Goal: Transaction & Acquisition: Purchase product/service

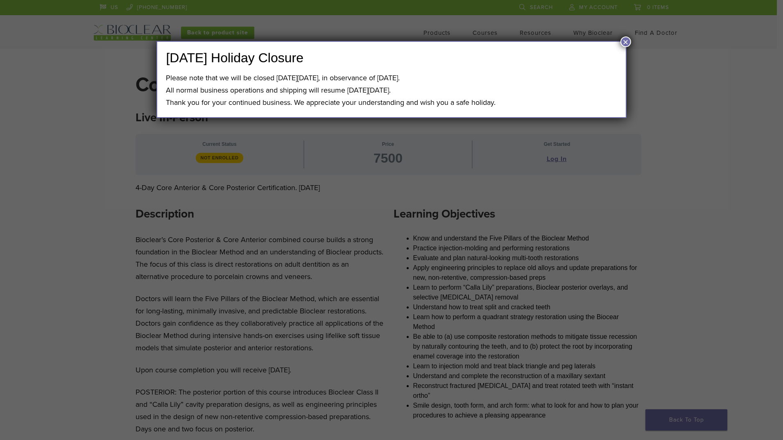
click at [623, 42] on button "×" at bounding box center [626, 41] width 11 height 11
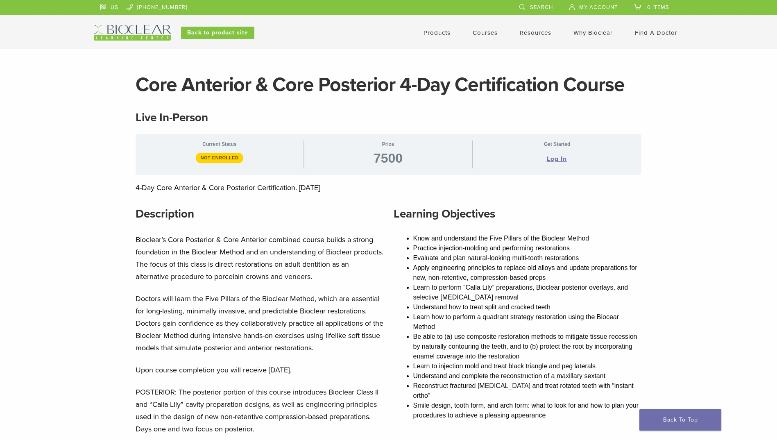
click at [534, 8] on span "Search" at bounding box center [541, 7] width 23 height 7
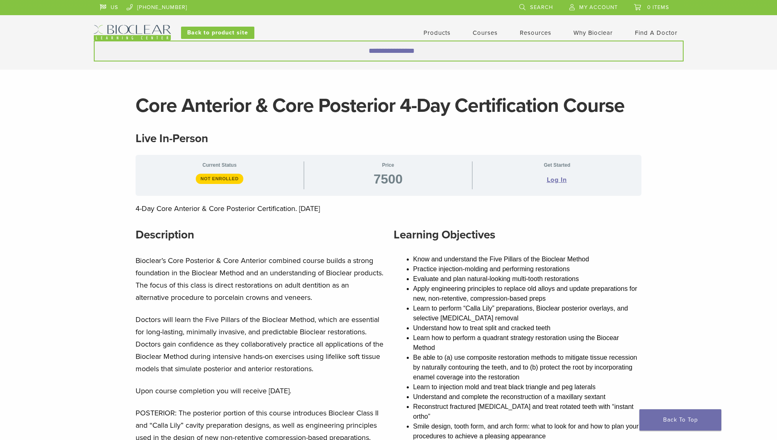
drag, startPoint x: 319, startPoint y: 57, endPoint x: 315, endPoint y: 61, distance: 4.9
click at [318, 59] on input "Search for:" at bounding box center [389, 51] width 590 height 21
type input "**********"
click at [93, 40] on button "Search" at bounding box center [93, 40] width 0 height 0
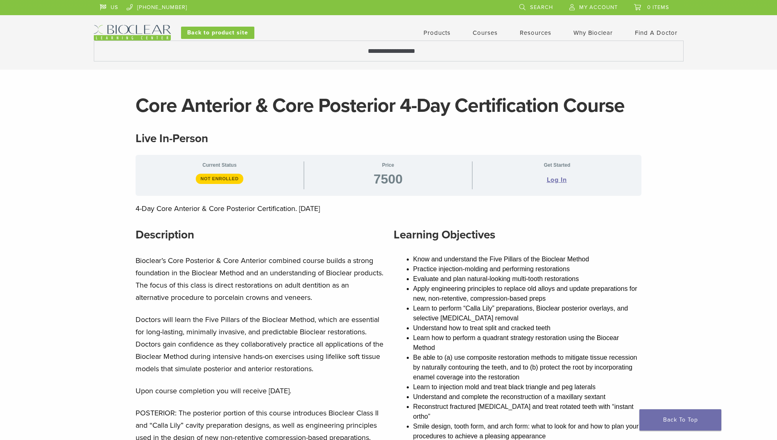
click at [437, 35] on link "Products" at bounding box center [437, 32] width 27 height 7
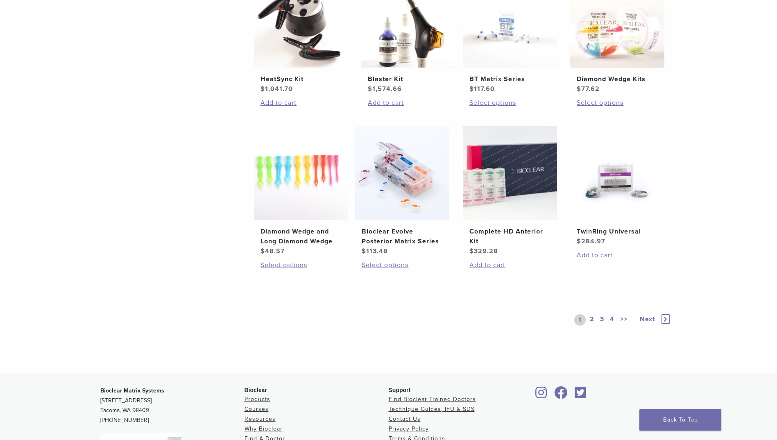
scroll to position [533, 0]
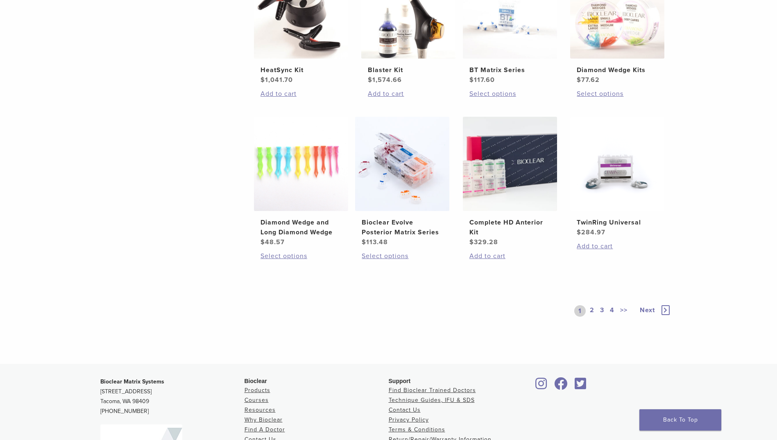
click at [649, 311] on span "Next" at bounding box center [647, 310] width 15 height 8
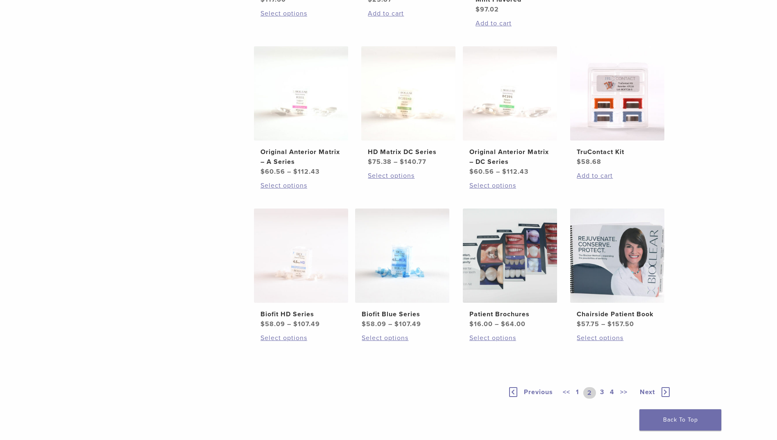
scroll to position [533, 0]
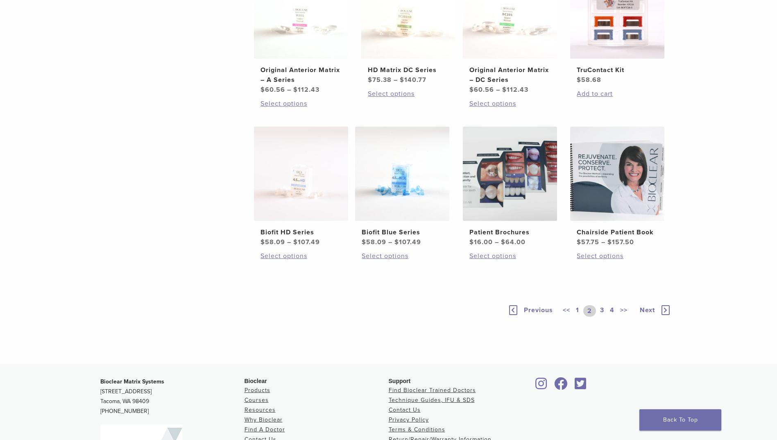
click at [648, 310] on span "Next" at bounding box center [647, 310] width 15 height 8
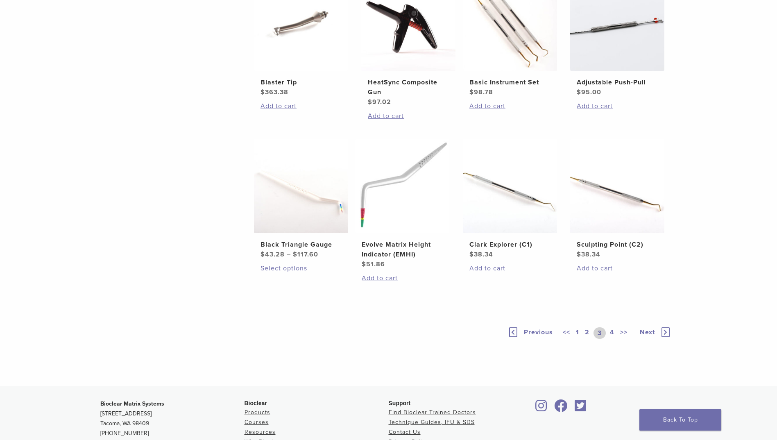
scroll to position [533, 0]
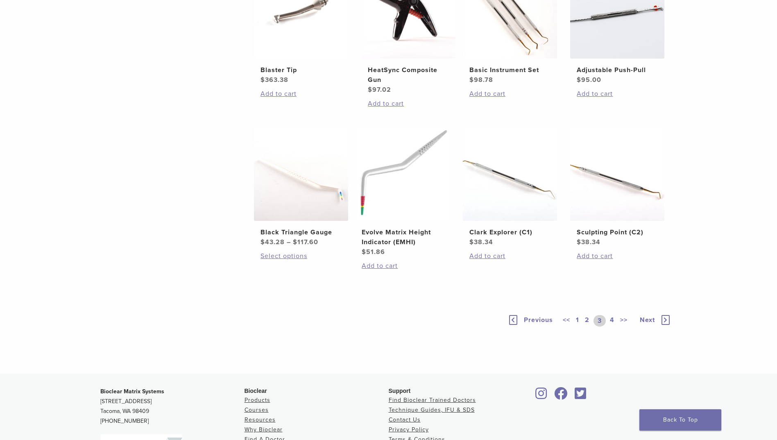
click at [645, 319] on span "Next" at bounding box center [647, 320] width 15 height 8
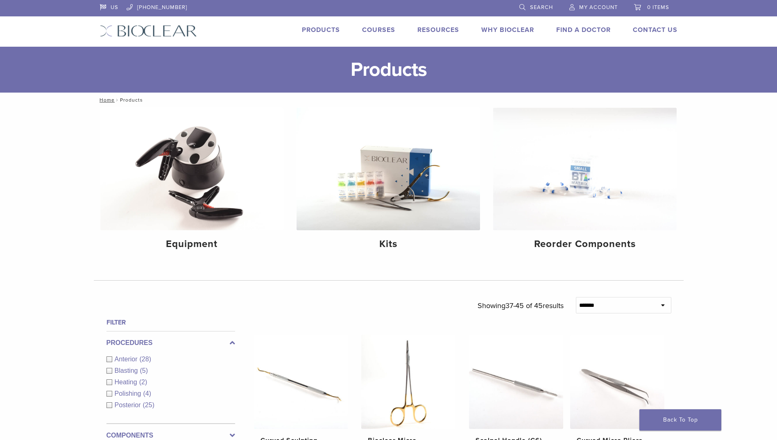
click at [331, 28] on link "Products" at bounding box center [321, 30] width 38 height 8
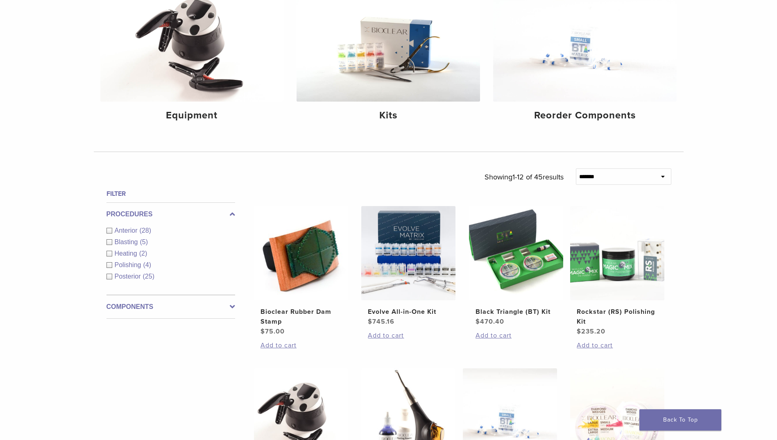
scroll to position [164, 0]
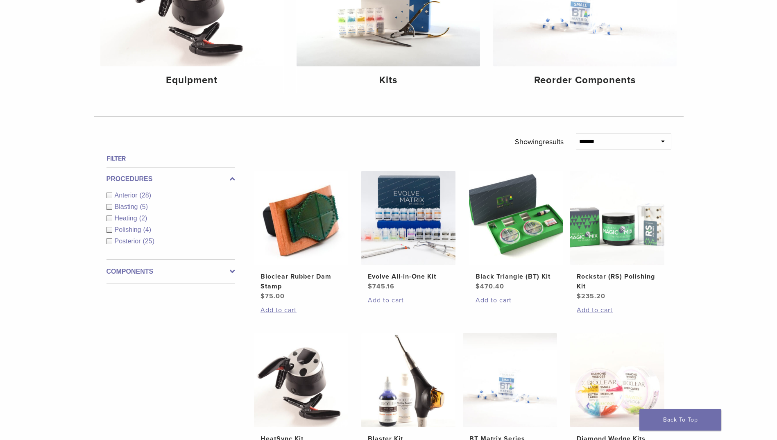
click at [233, 272] on icon at bounding box center [232, 272] width 5 height 10
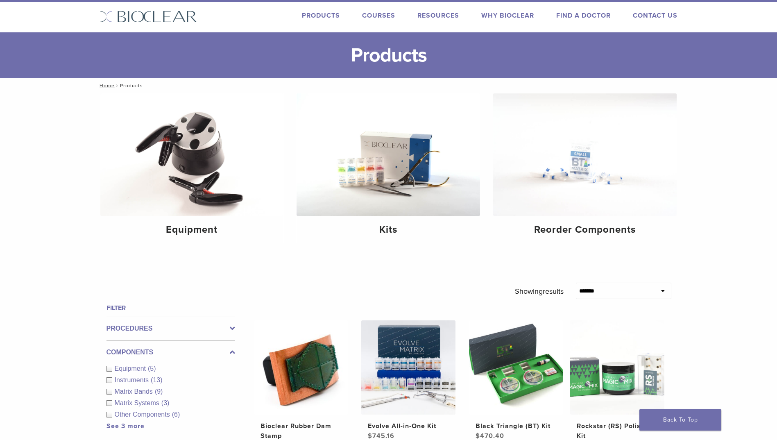
scroll to position [0, 0]
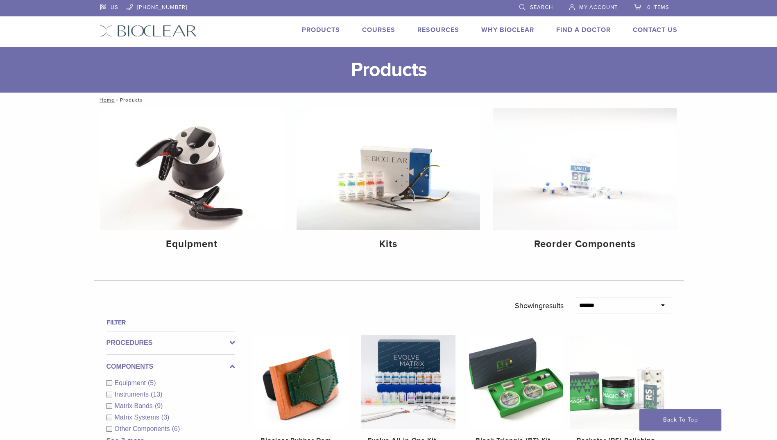
click at [528, 4] on link "Search" at bounding box center [536, 6] width 34 height 12
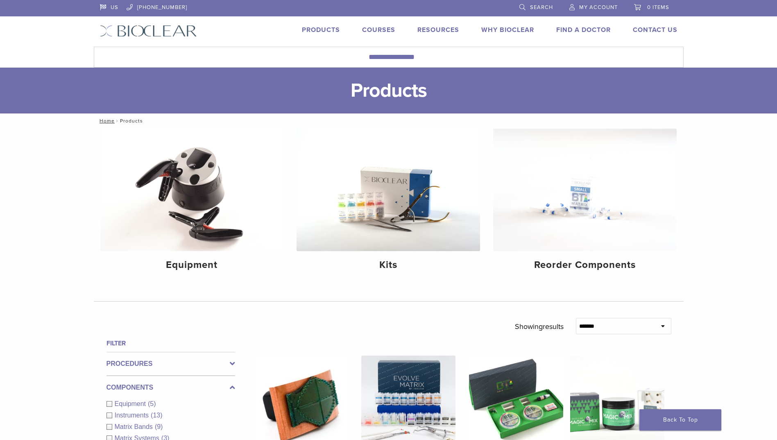
click at [519, 0] on link "Search" at bounding box center [536, 6] width 34 height 12
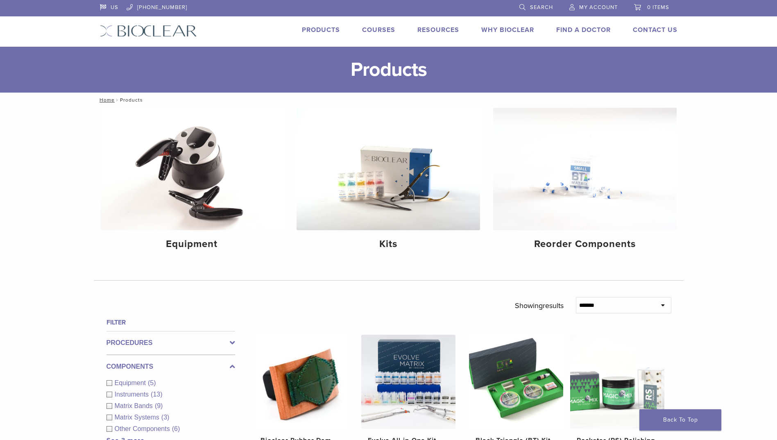
click at [533, 6] on span "Search" at bounding box center [541, 7] width 23 height 7
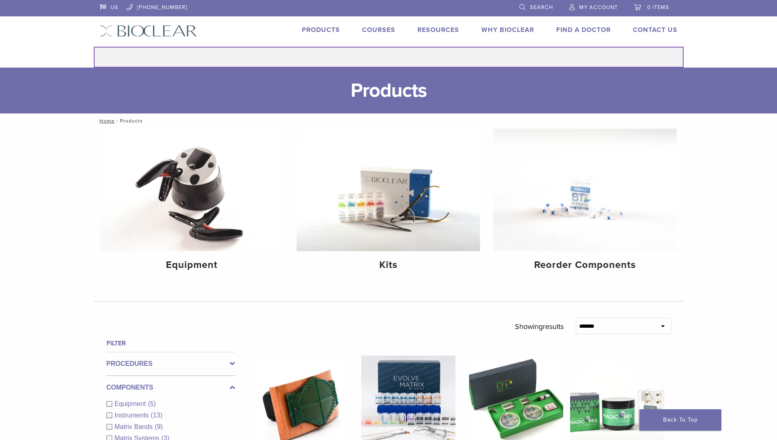
click at [390, 58] on input "Search for:" at bounding box center [389, 57] width 590 height 21
type input "****"
click at [93, 46] on button "Search" at bounding box center [93, 46] width 0 height 0
